Goal: Task Accomplishment & Management: Use online tool/utility

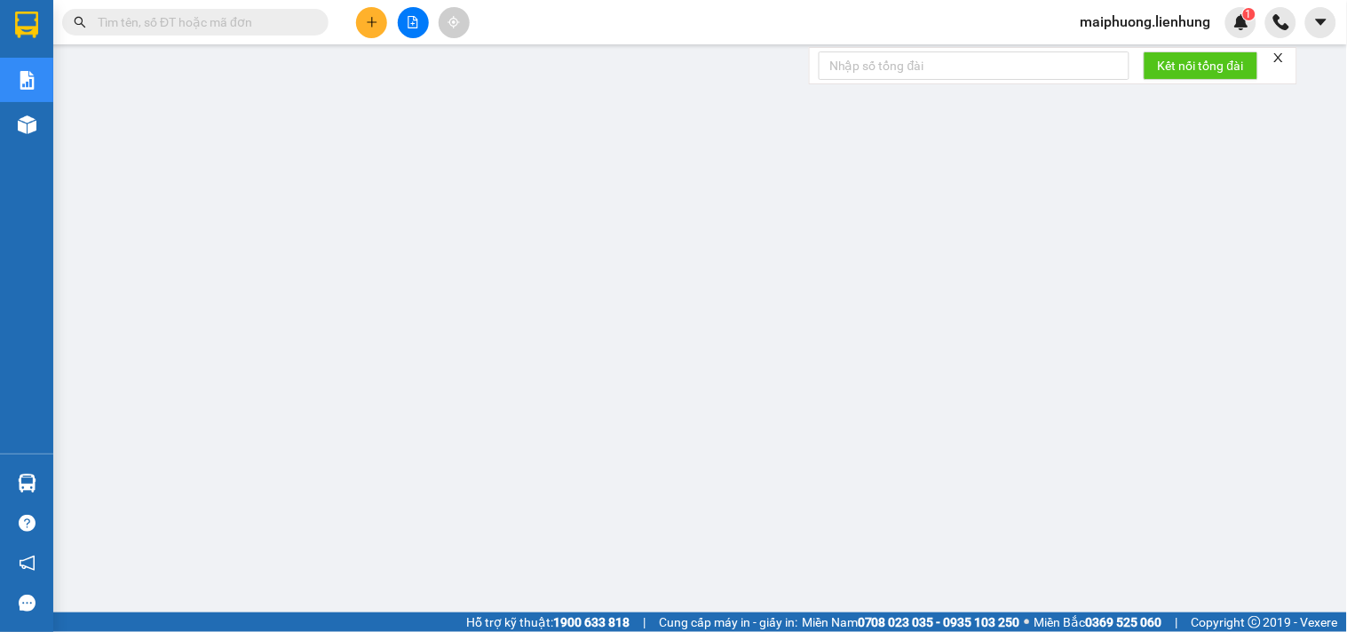
click at [409, 16] on icon "file-add" at bounding box center [414, 22] width 10 height 12
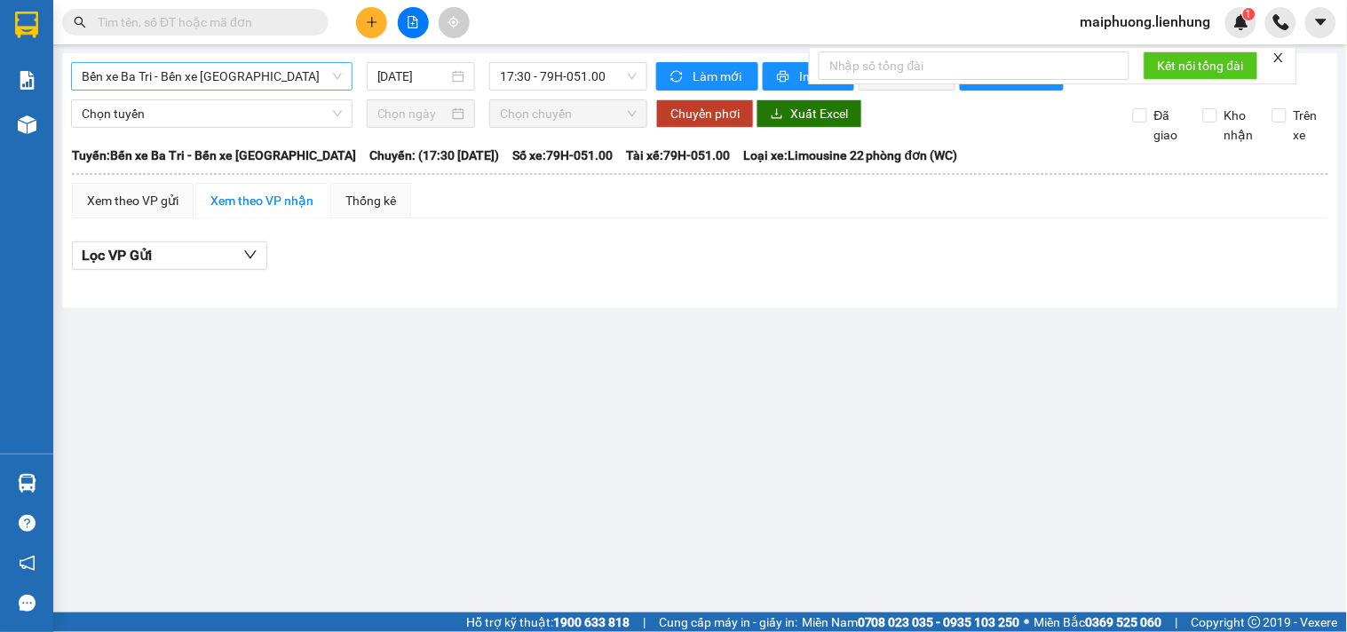
drag, startPoint x: 151, startPoint y: 72, endPoint x: 155, endPoint y: 82, distance: 10.7
click at [148, 72] on span "Bến xe Ba Tri - Bến xe [GEOGRAPHIC_DATA]" at bounding box center [212, 76] width 260 height 27
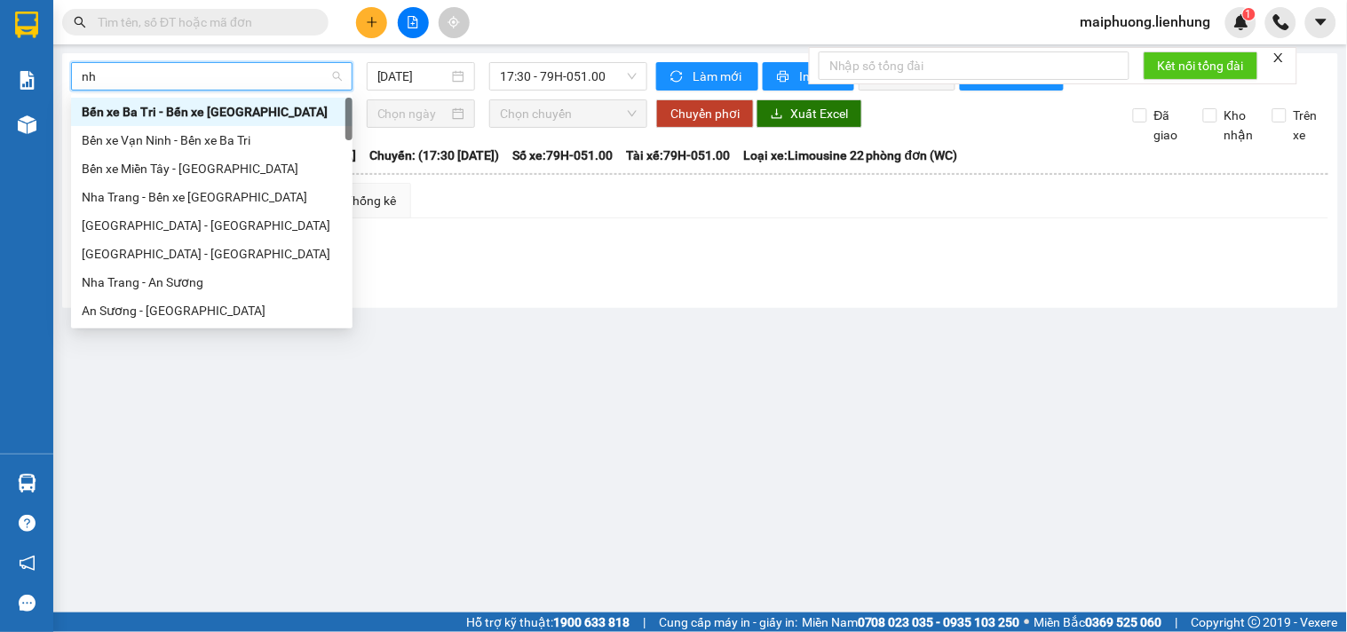
type input "nha"
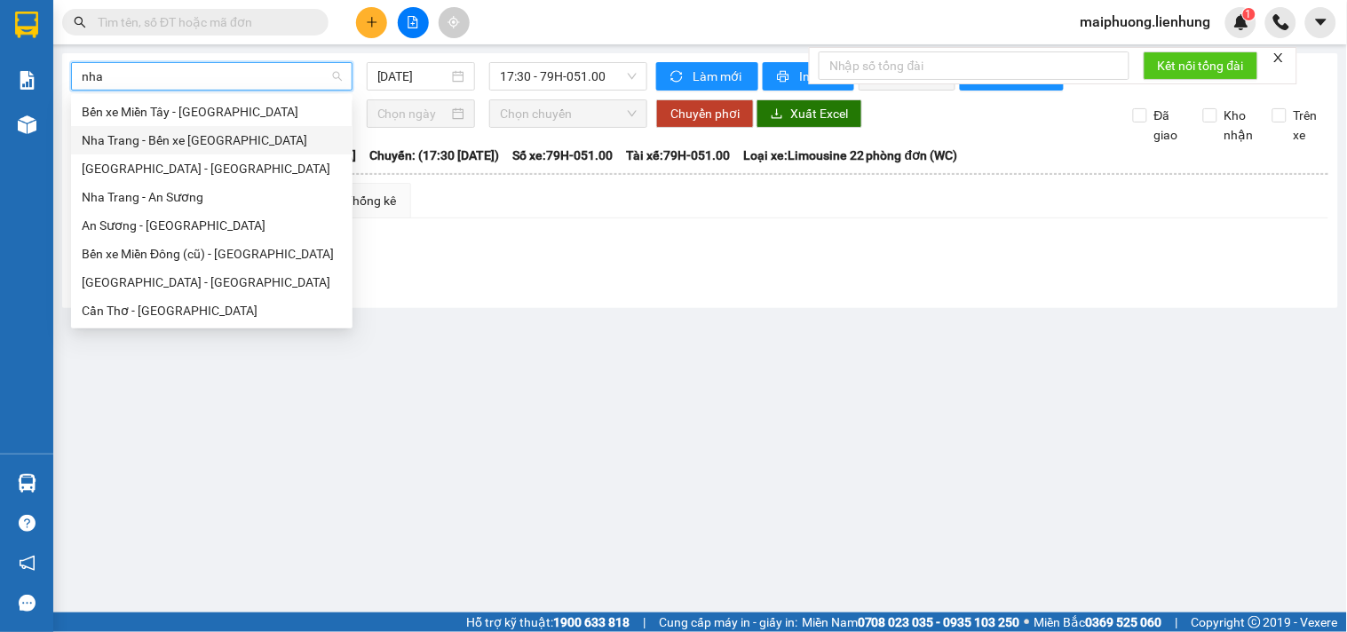
click at [206, 134] on div "Nha Trang - Bến xe [GEOGRAPHIC_DATA]" at bounding box center [212, 141] width 260 height 20
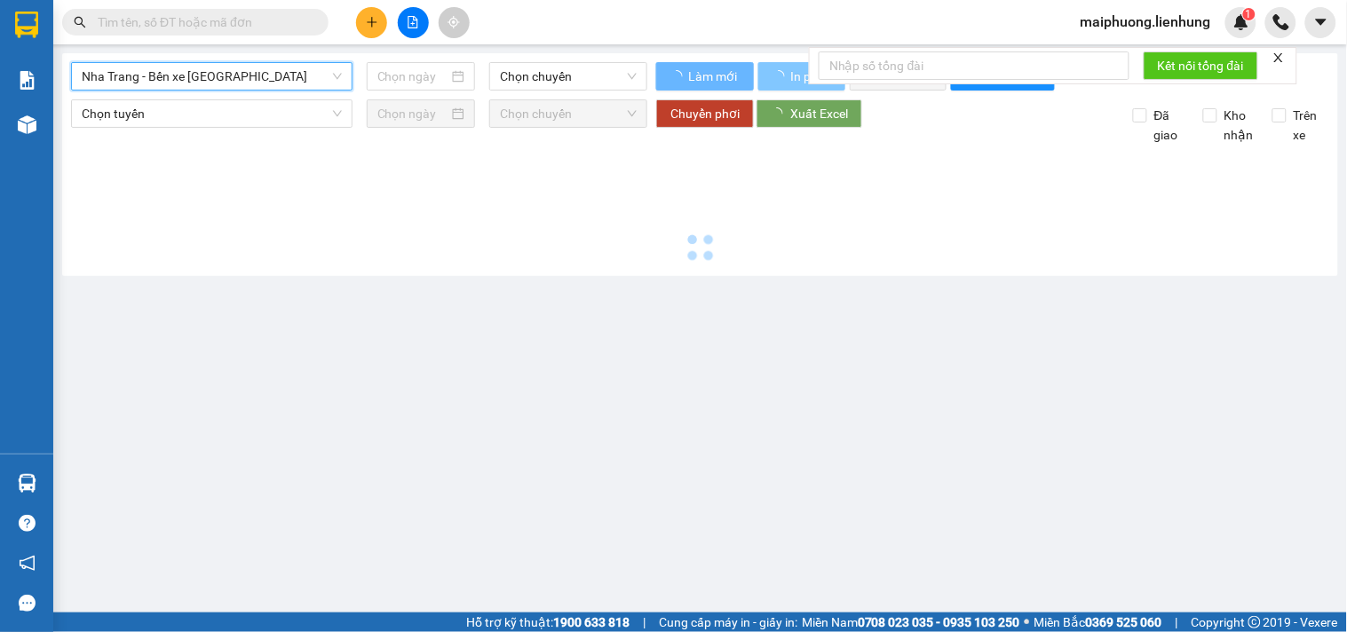
type input "[DATE]"
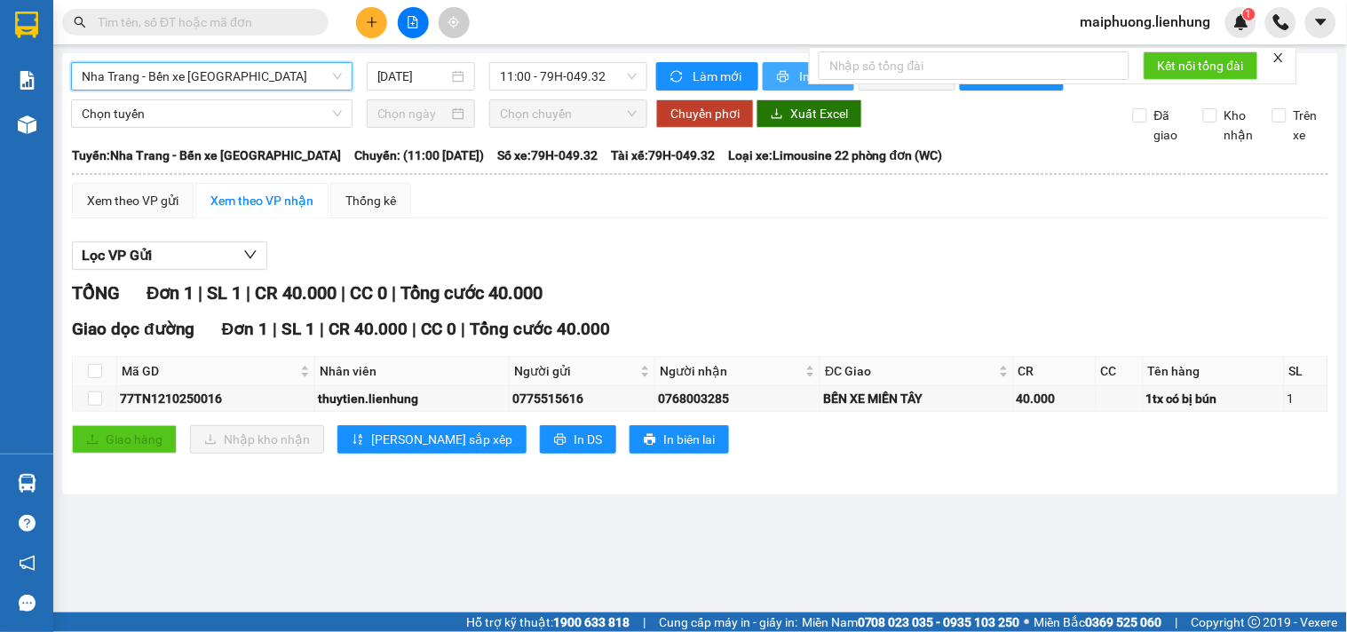
click at [788, 75] on icon "printer" at bounding box center [784, 77] width 12 height 12
click at [213, 127] on span "Chọn tuyến" at bounding box center [212, 113] width 260 height 27
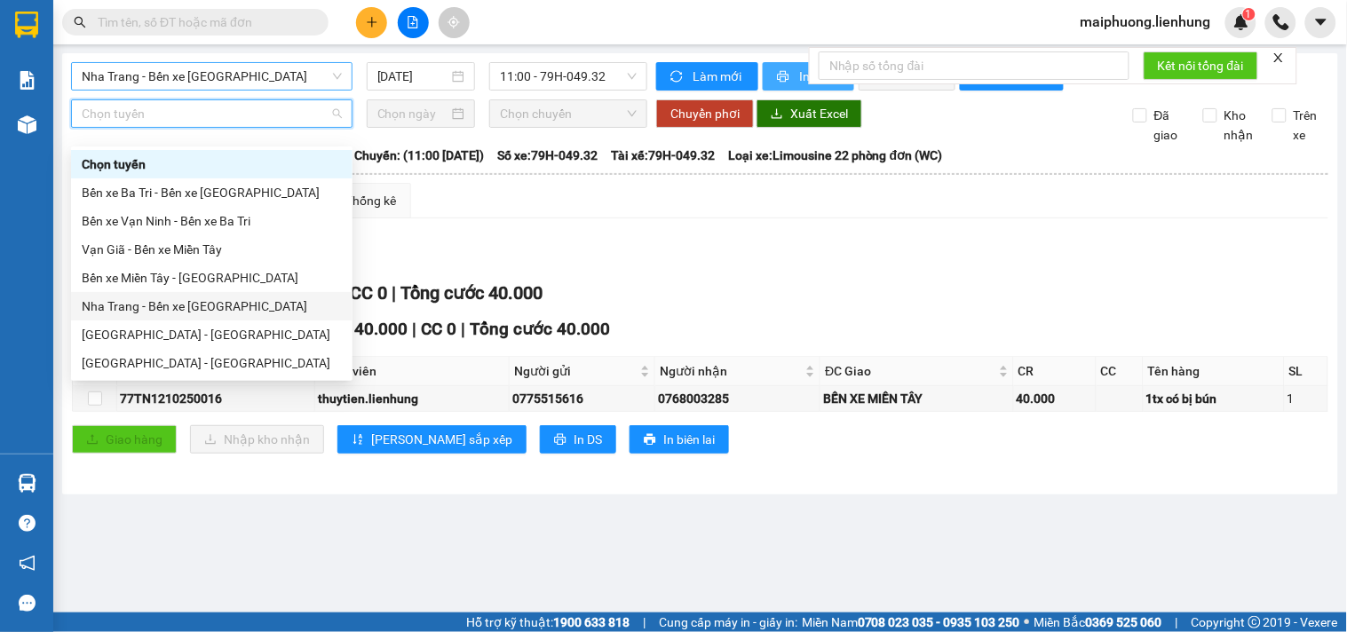
click at [198, 302] on div "Nha Trang - Bến xe [GEOGRAPHIC_DATA]" at bounding box center [212, 307] width 260 height 20
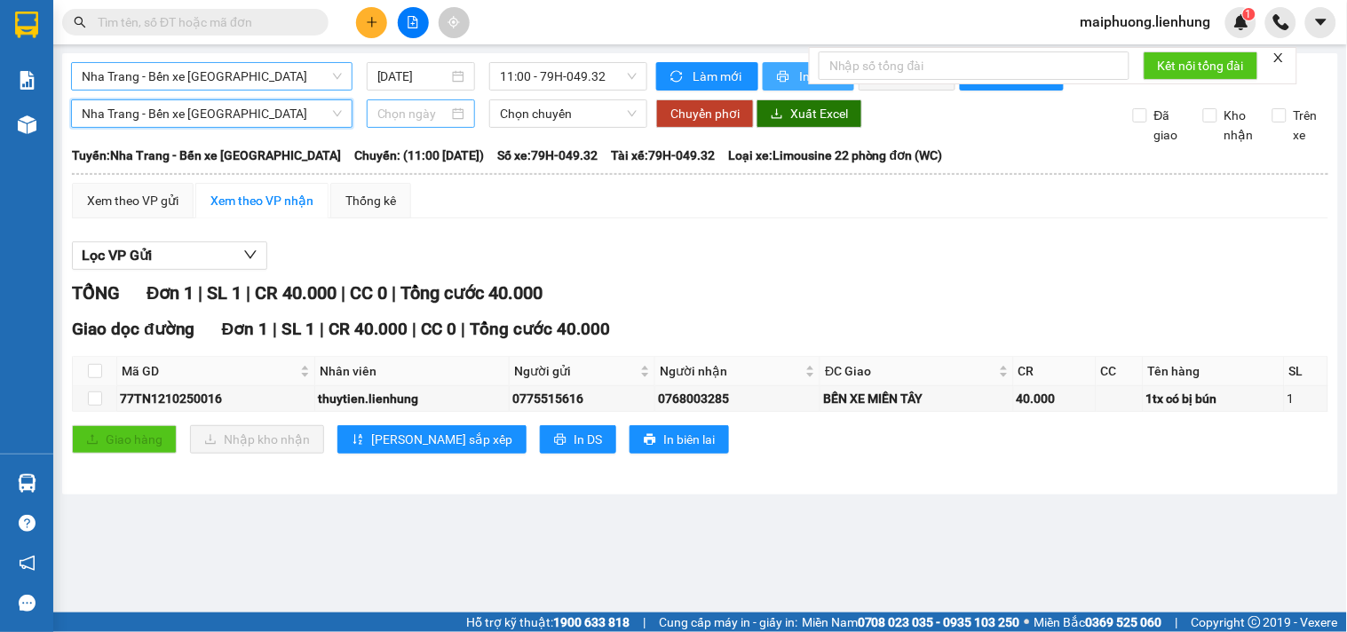
click at [409, 114] on div at bounding box center [421, 113] width 109 height 28
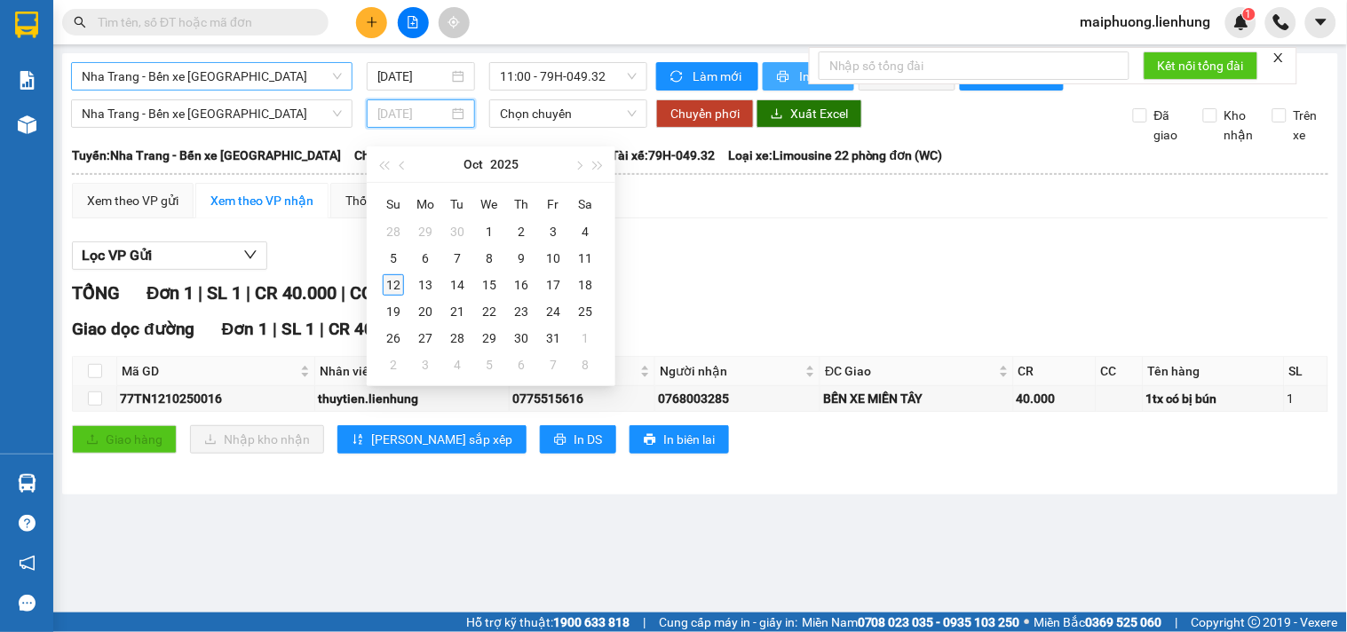
type input "[DATE]"
click at [400, 285] on div "12" at bounding box center [393, 284] width 21 height 21
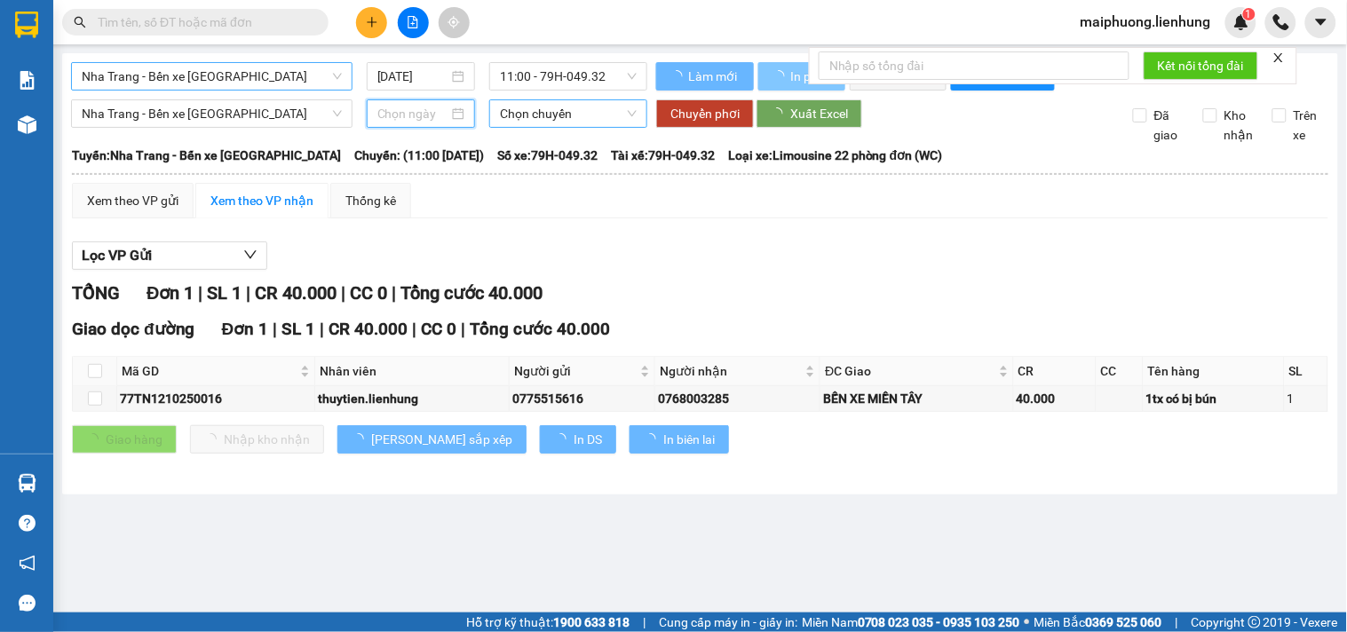
type input "[DATE]"
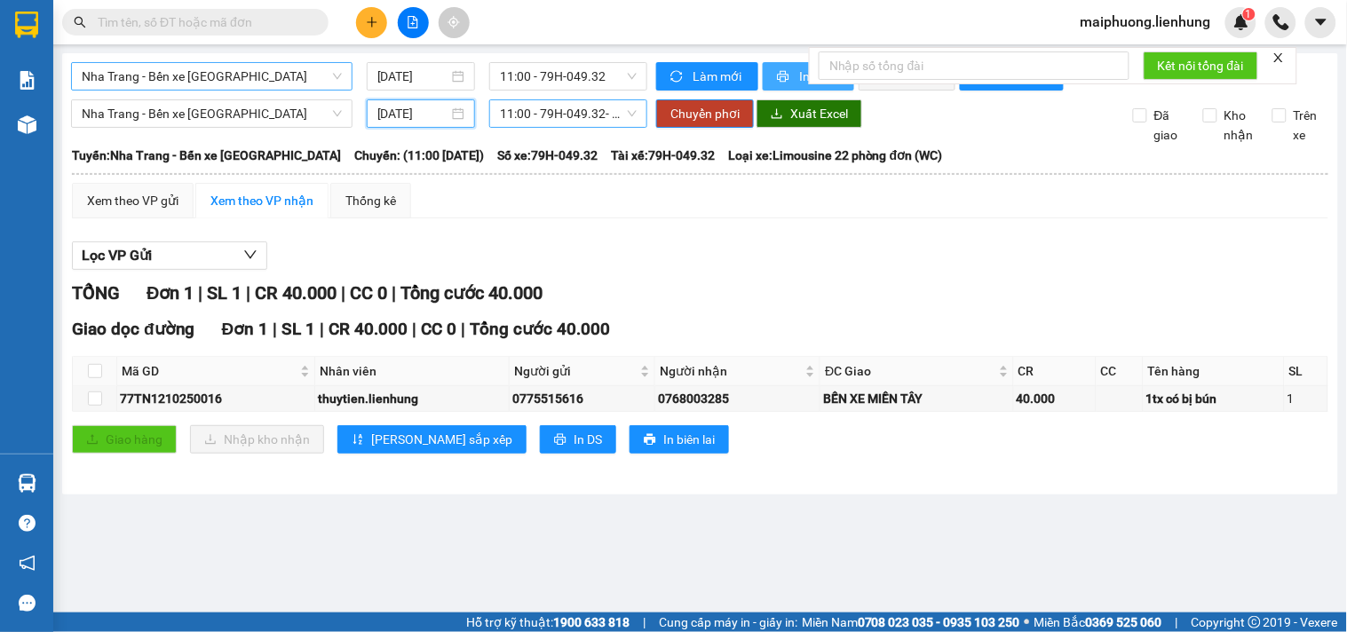
click at [572, 127] on span "11:00 - 79H-049.32 - (Đã hủy)" at bounding box center [568, 113] width 137 height 27
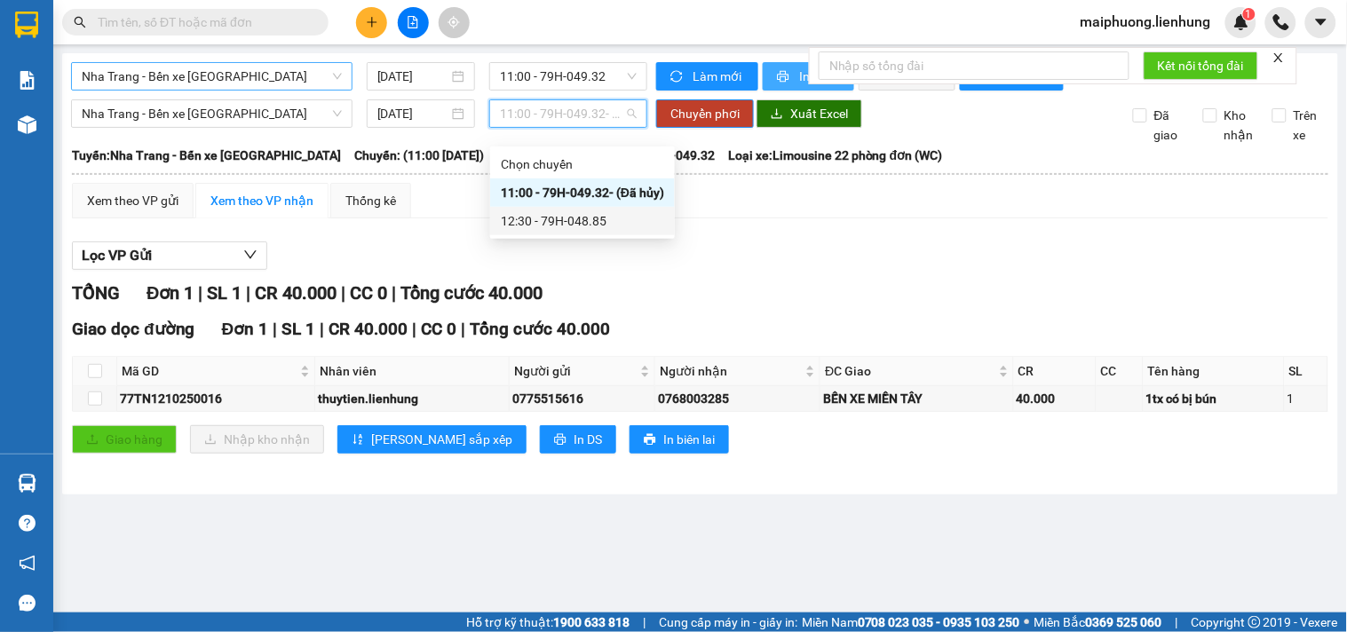
click at [557, 214] on div "12:30 - 79H-048.85" at bounding box center [582, 221] width 163 height 20
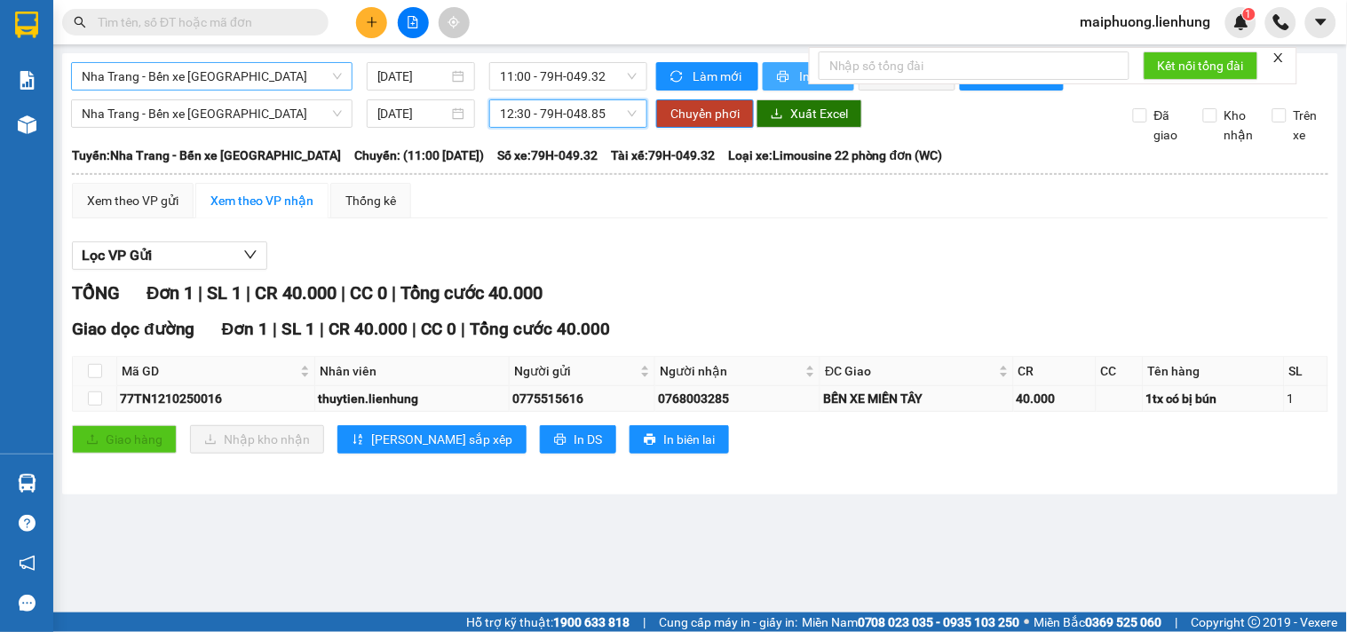
click at [102, 412] on td at bounding box center [95, 399] width 44 height 26
click at [98, 406] on input "checkbox" at bounding box center [95, 399] width 14 height 14
checkbox input "true"
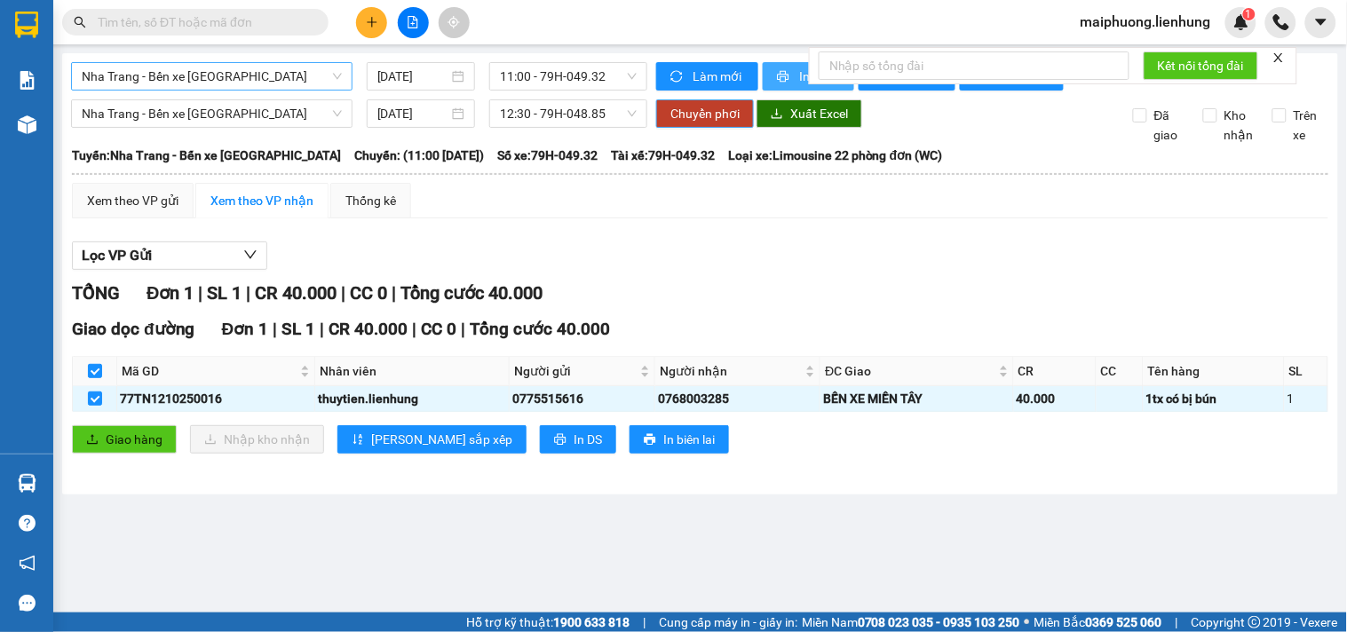
click at [703, 123] on span "Chuyển phơi" at bounding box center [705, 114] width 69 height 20
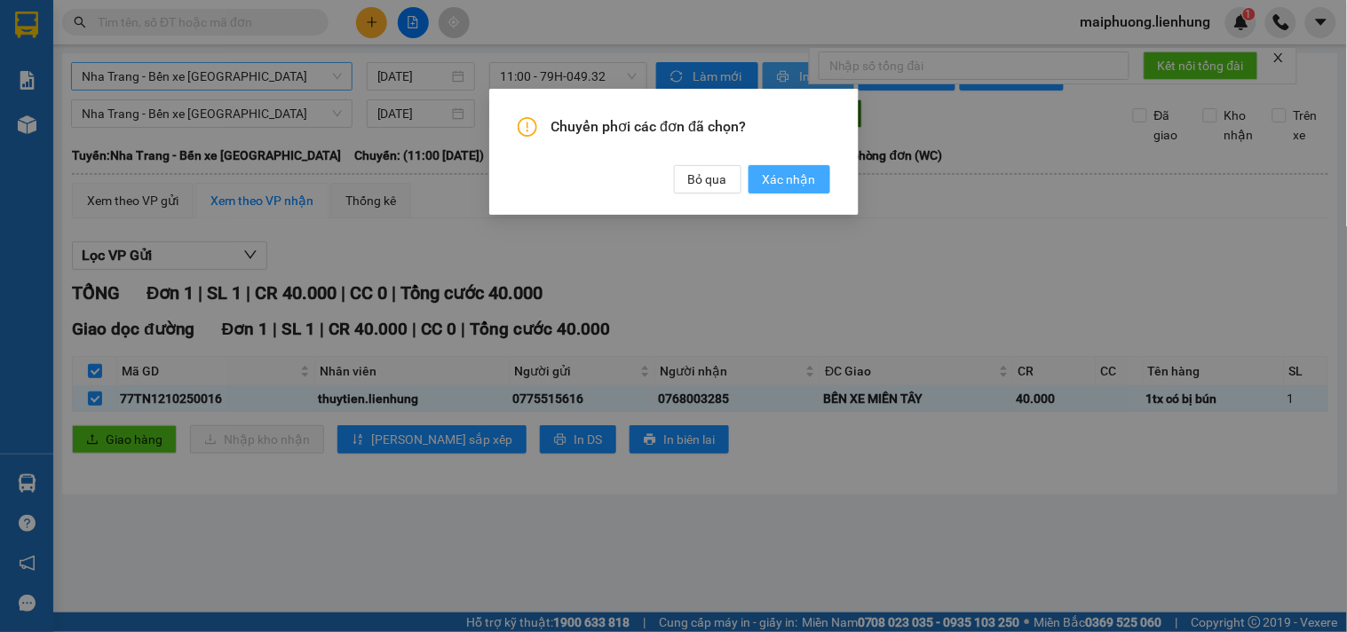
click at [805, 178] on span "Xác nhận" at bounding box center [789, 180] width 53 height 20
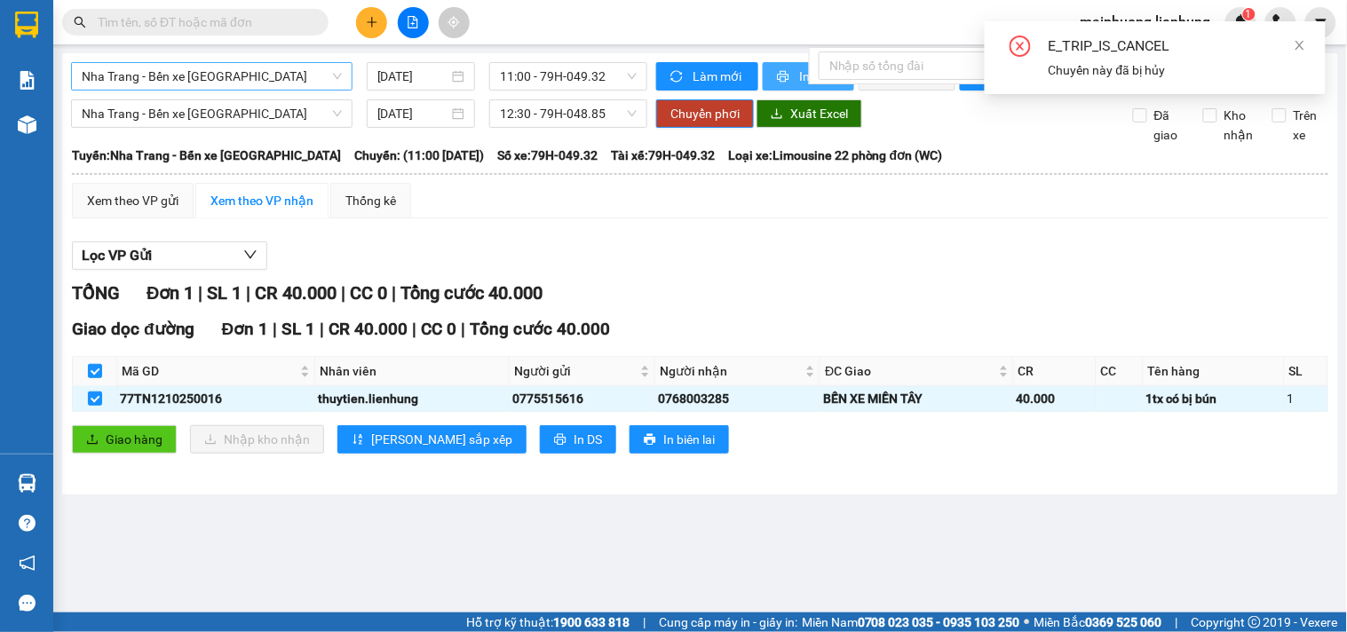
checkbox input "false"
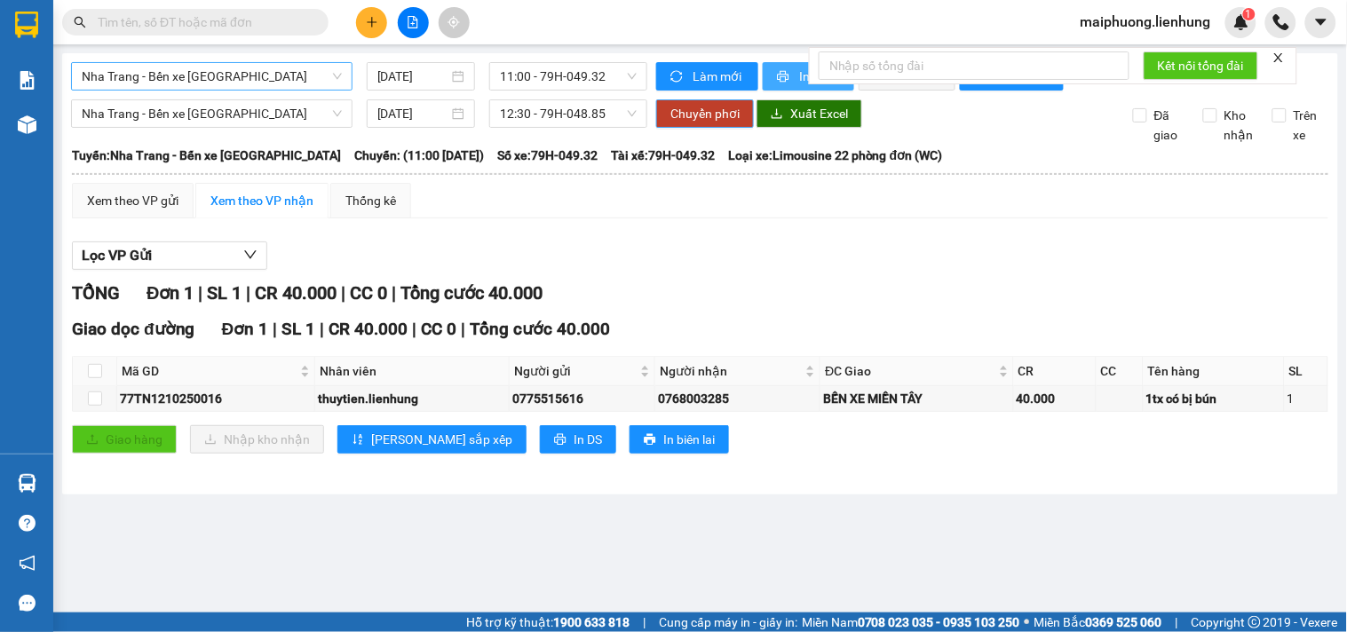
click at [702, 123] on span "Chuyển phơi" at bounding box center [705, 114] width 69 height 20
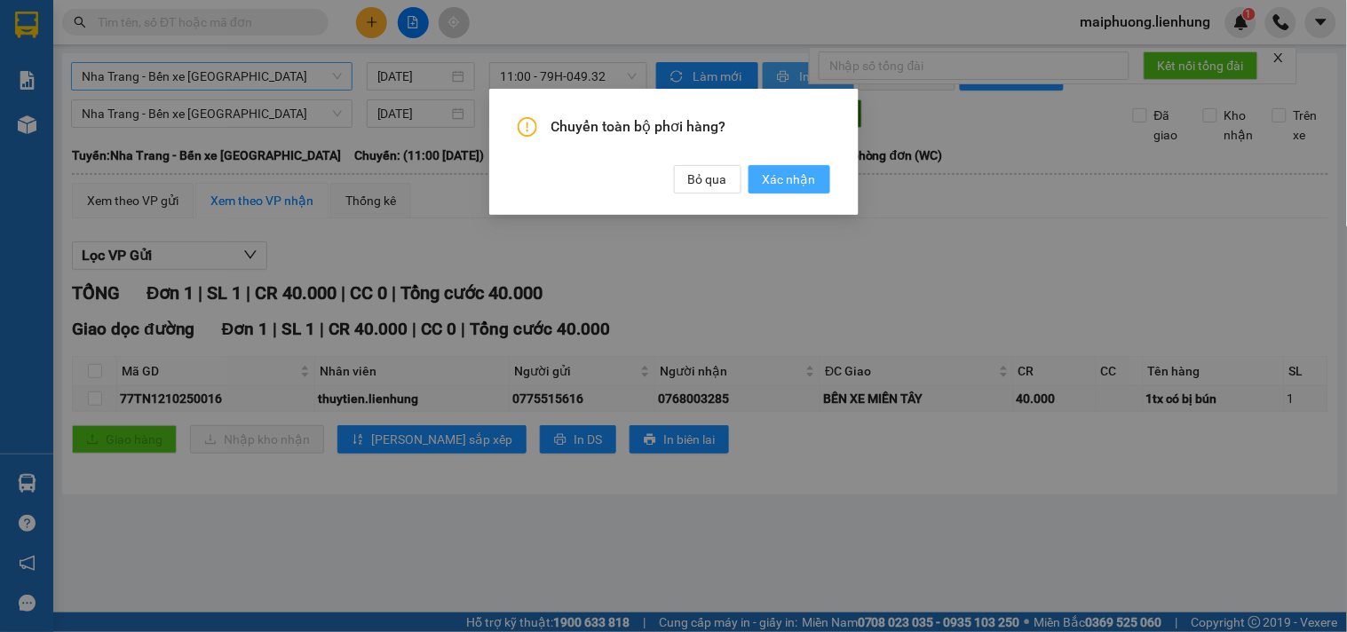
drag, startPoint x: 830, startPoint y: 172, endPoint x: 792, endPoint y: 187, distance: 40.2
click at [828, 173] on button "Xác nhận" at bounding box center [790, 179] width 82 height 28
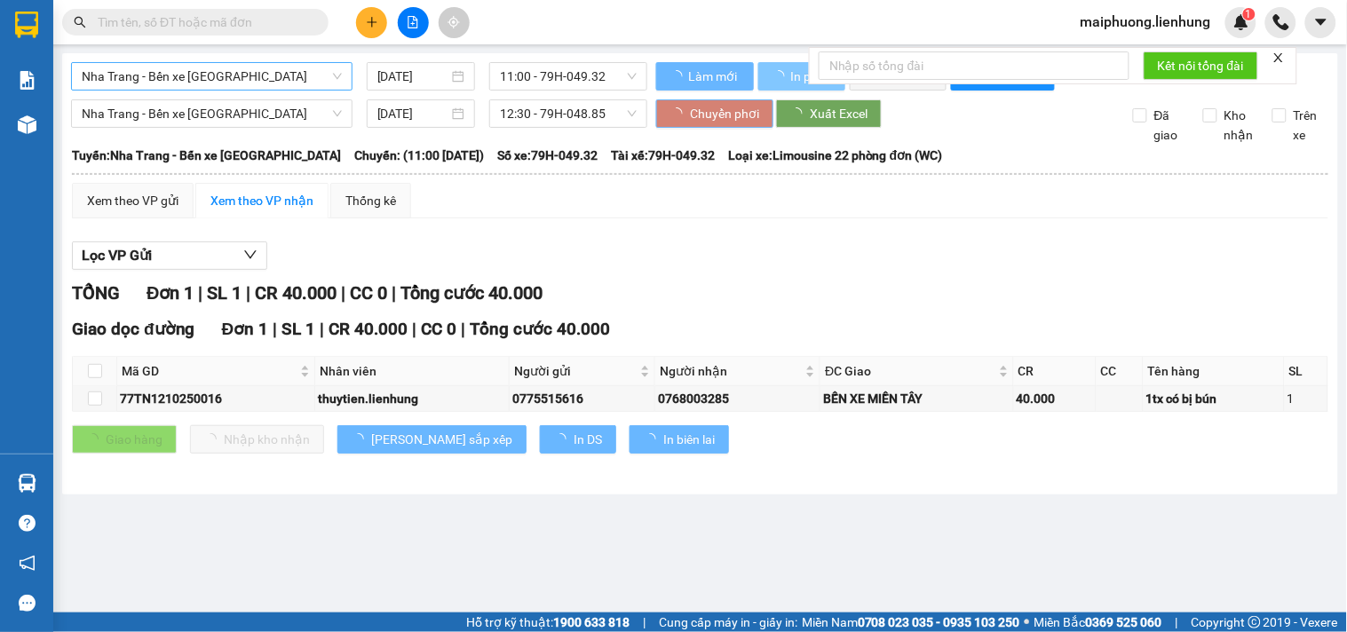
click at [792, 187] on div "Chuyển toàn bộ phơi hàng? Bỏ qua Xác nhận" at bounding box center [673, 316] width 1347 height 632
